Goal: Check status: Check status

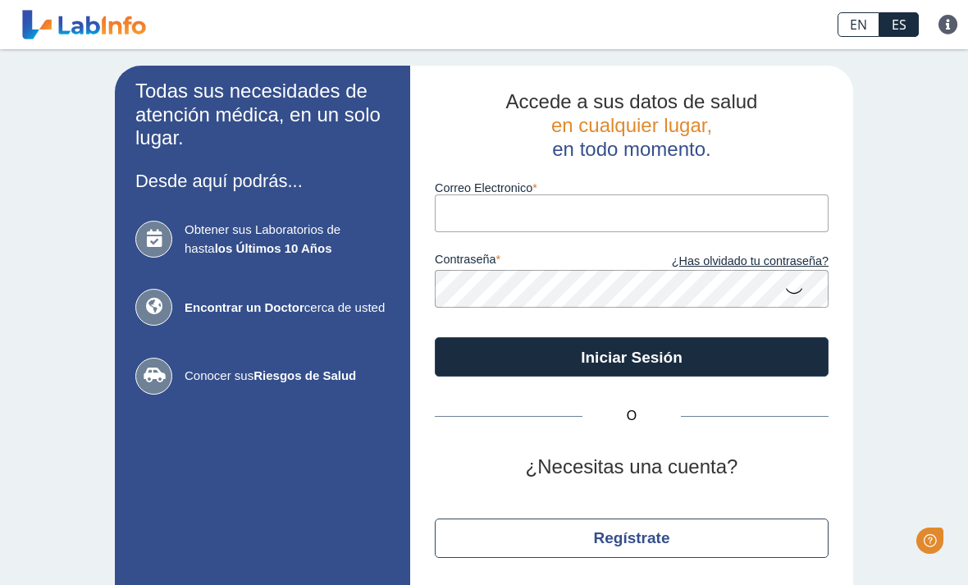
click at [571, 212] on input "Correo Electronico" at bounding box center [632, 212] width 394 height 37
type input "[EMAIL_ADDRESS][DOMAIN_NAME]"
click at [631, 357] on button "Iniciar Sesión" at bounding box center [632, 356] width 394 height 39
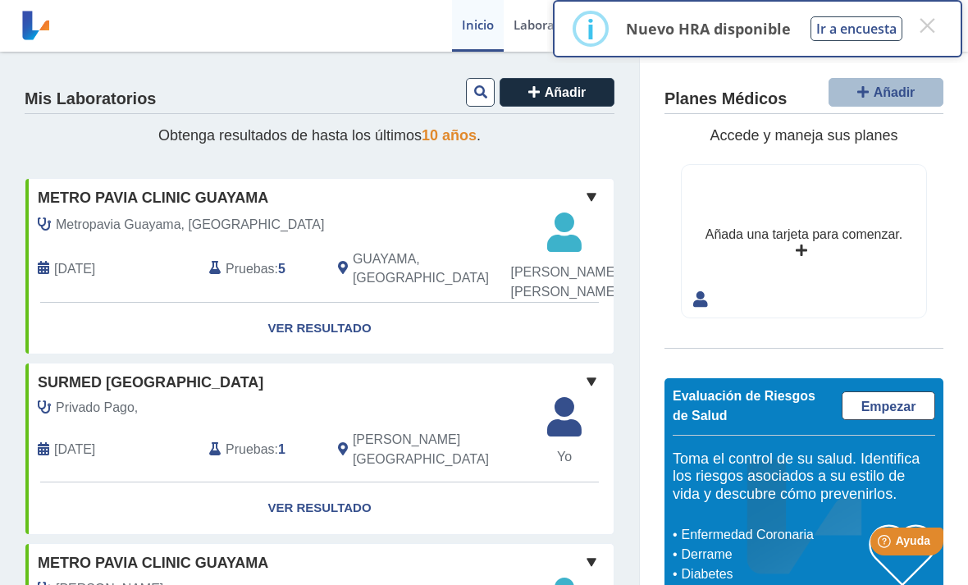
click at [335, 354] on link "Ver Resultado" at bounding box center [319, 329] width 588 height 52
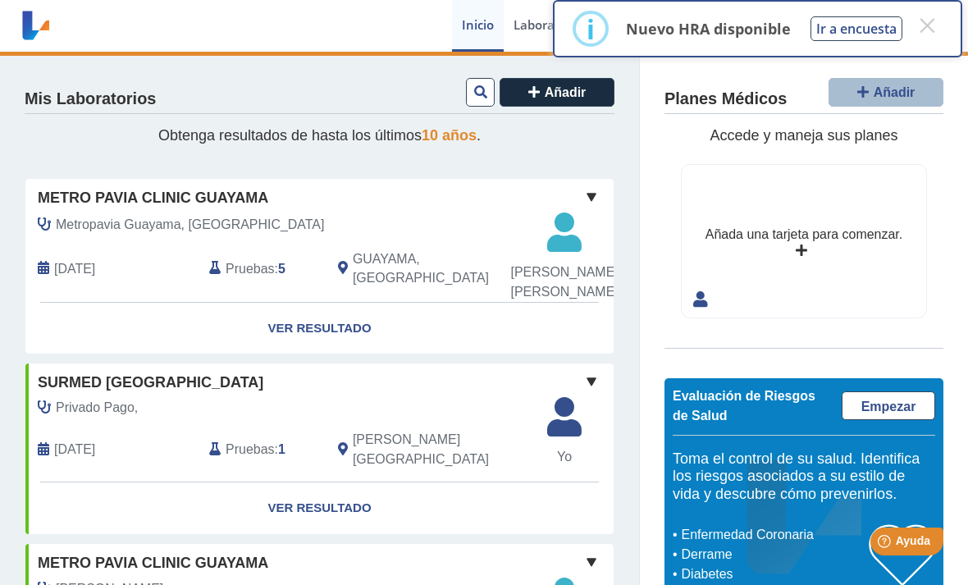
click at [932, 25] on button "×" at bounding box center [927, 26] width 30 height 30
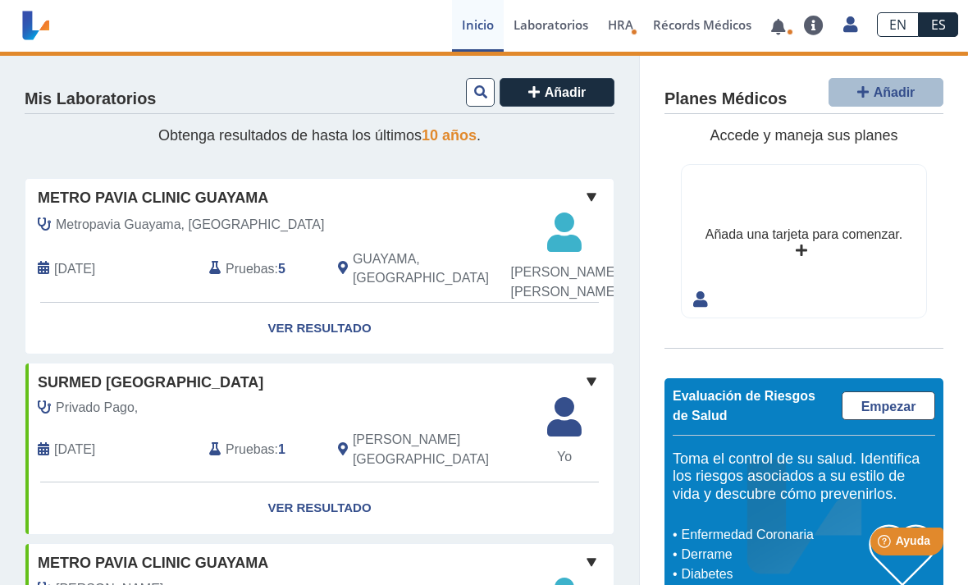
click at [327, 354] on link "Ver Resultado" at bounding box center [319, 329] width 588 height 52
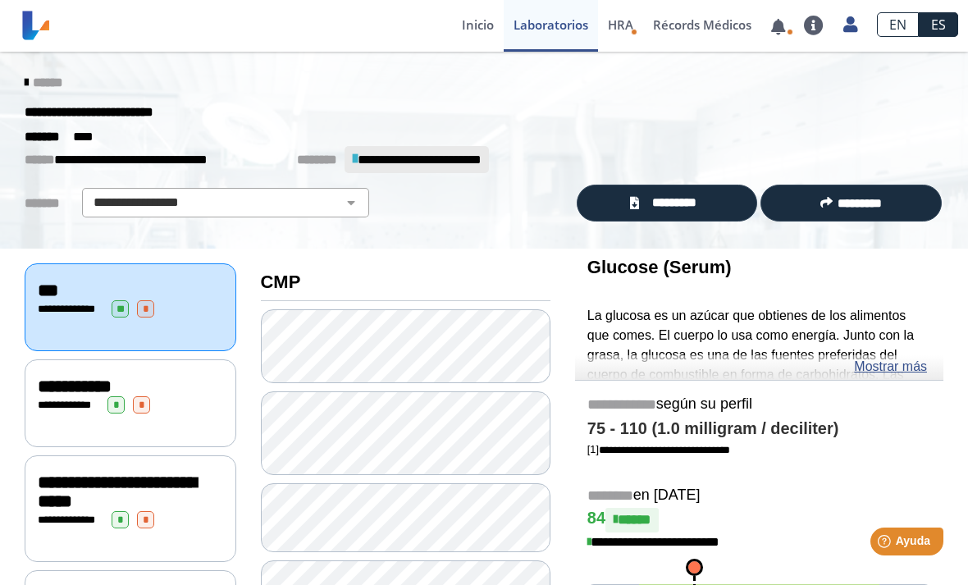
click at [684, 203] on span "*********" at bounding box center [674, 203] width 61 height 18
